Goal: Task Accomplishment & Management: Use online tool/utility

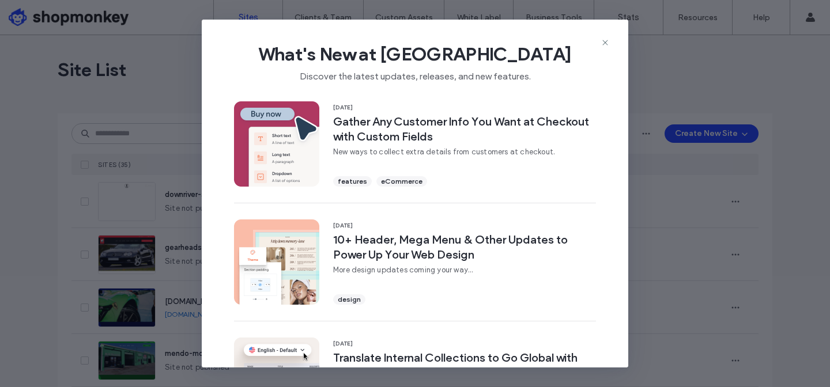
click at [601, 43] on icon at bounding box center [605, 42] width 9 height 9
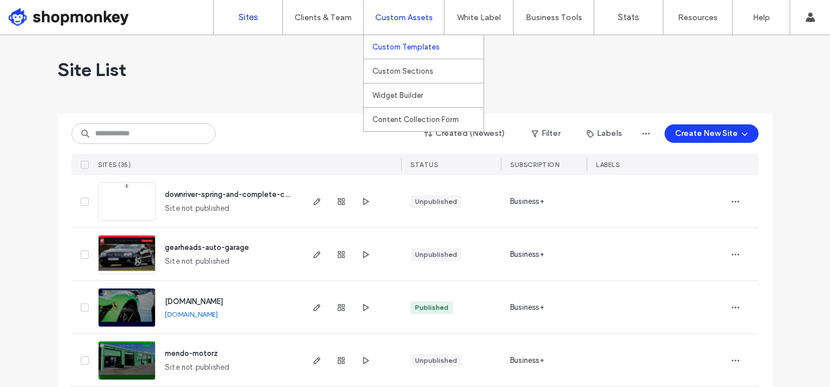
click at [417, 43] on label "Custom Templates" at bounding box center [405, 47] width 67 height 9
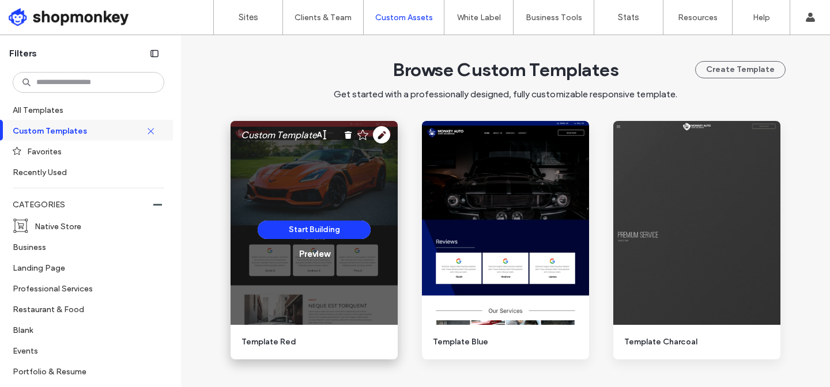
scroll to position [43, 0]
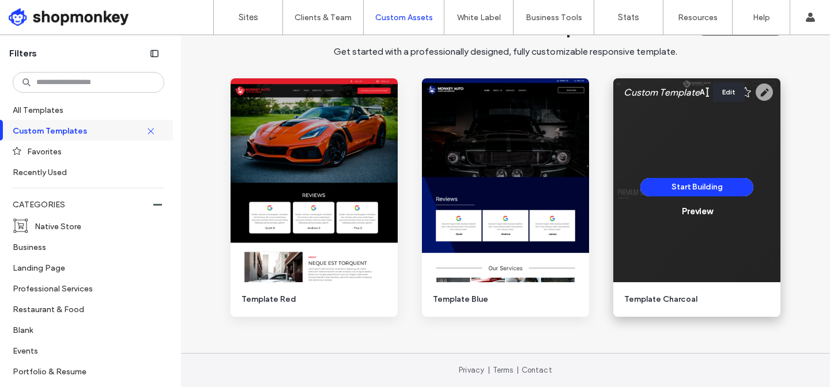
click at [757, 90] on use at bounding box center [764, 92] width 17 height 17
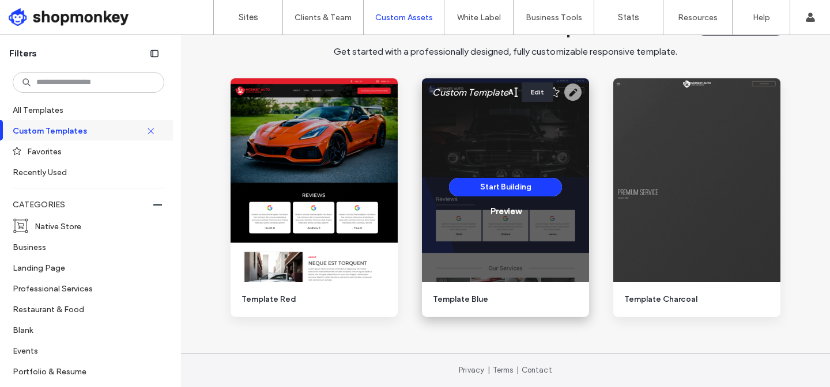
click at [564, 93] on use at bounding box center [572, 92] width 17 height 17
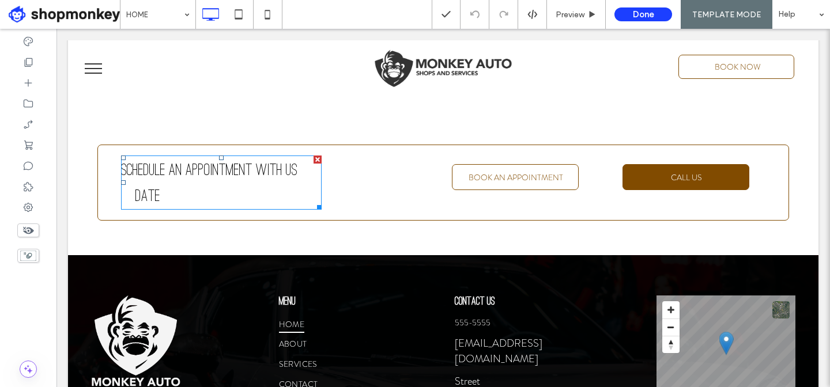
scroll to position [2927, 0]
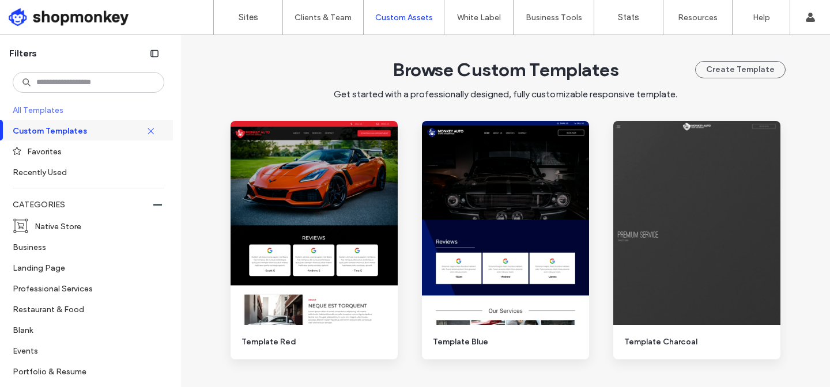
click at [67, 111] on label "All Templates" at bounding box center [87, 110] width 149 height 20
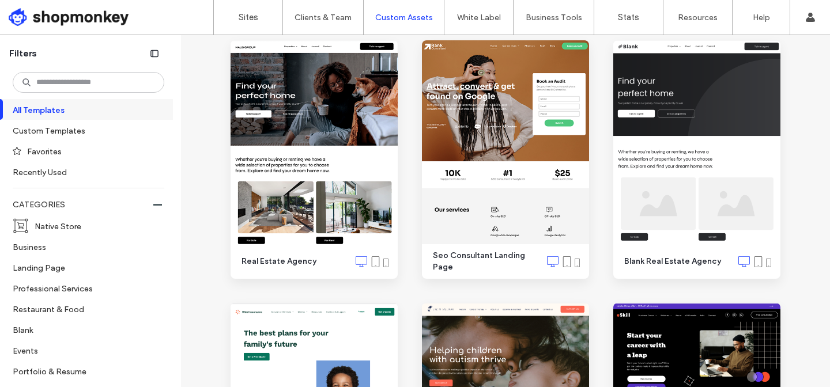
scroll to position [966, 0]
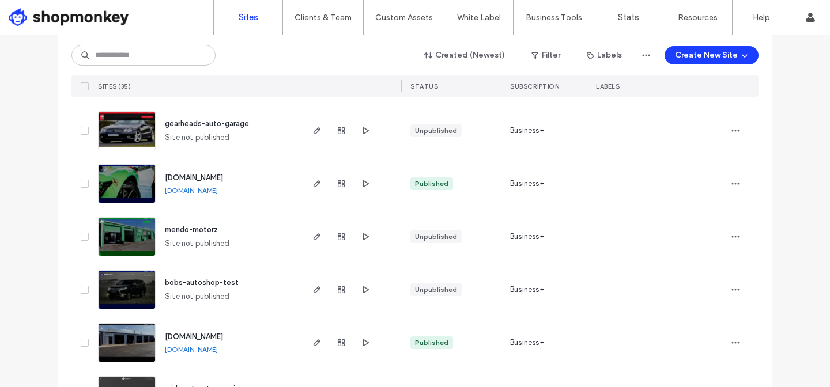
scroll to position [186, 0]
click at [312, 180] on icon "button" at bounding box center [316, 183] width 9 height 9
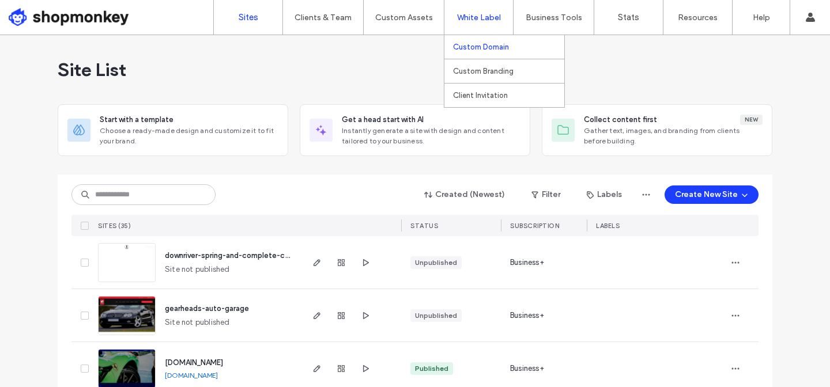
click at [481, 50] on label "Custom Domain" at bounding box center [481, 47] width 56 height 9
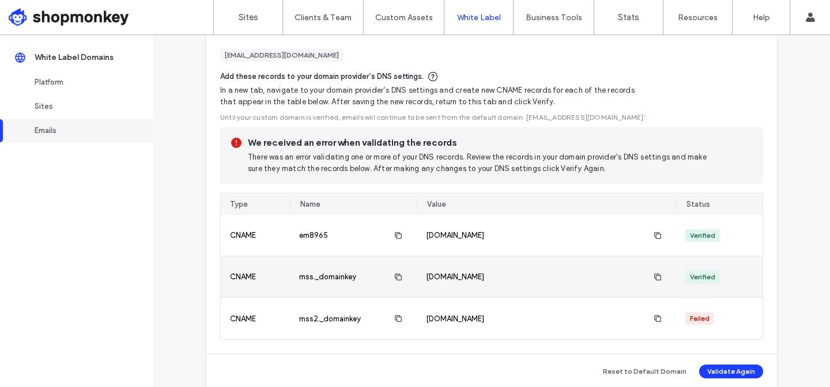
scroll to position [398, 0]
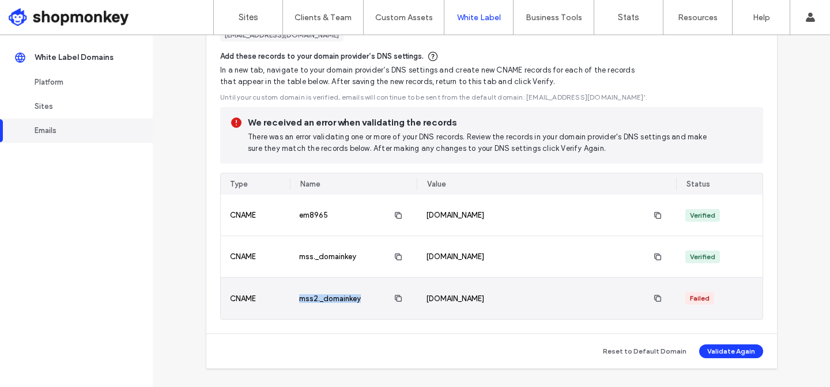
drag, startPoint x: 362, startPoint y: 300, endPoint x: 298, endPoint y: 297, distance: 64.0
click at [297, 297] on div "mss2._domainkey" at bounding box center [353, 298] width 127 height 41
copy div "mss2._domainkey"
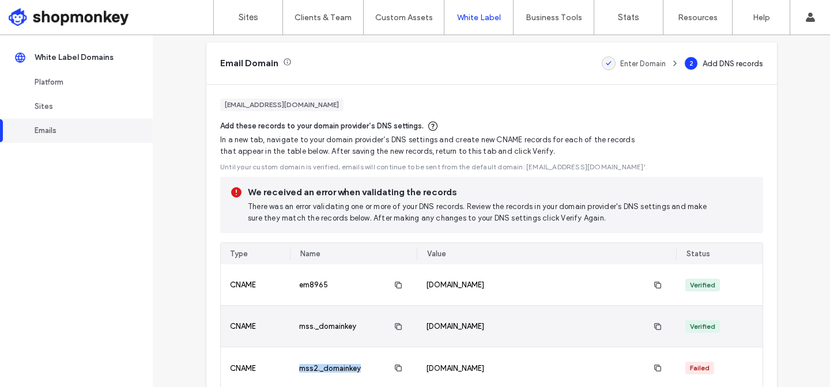
scroll to position [311, 0]
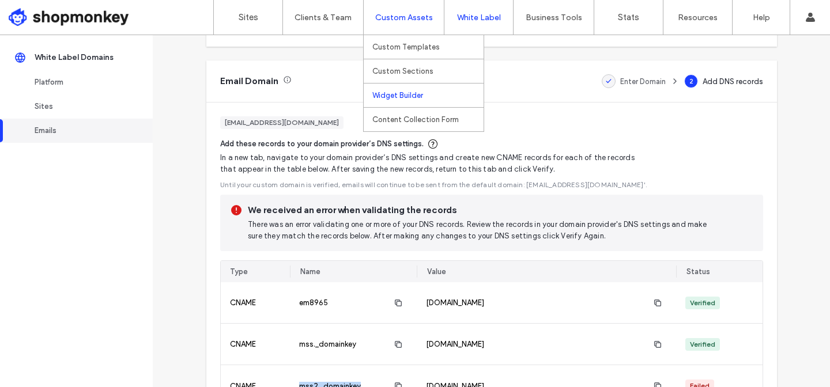
click at [408, 97] on label "Widget Builder" at bounding box center [397, 95] width 51 height 9
